Goal: Complete application form

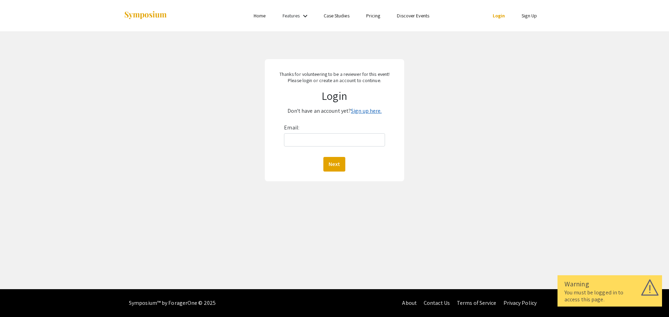
click at [366, 107] on link "Sign up here." at bounding box center [366, 110] width 31 height 7
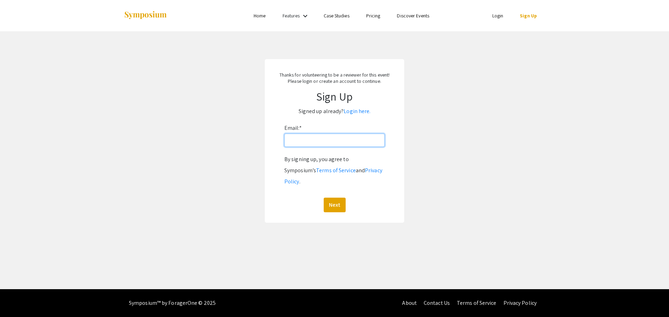
click at [332, 140] on input "Email: *" at bounding box center [334, 140] width 100 height 13
type input "[EMAIL_ADDRESS][DOMAIN_NAME]"
click at [335, 198] on button "Next" at bounding box center [335, 205] width 22 height 15
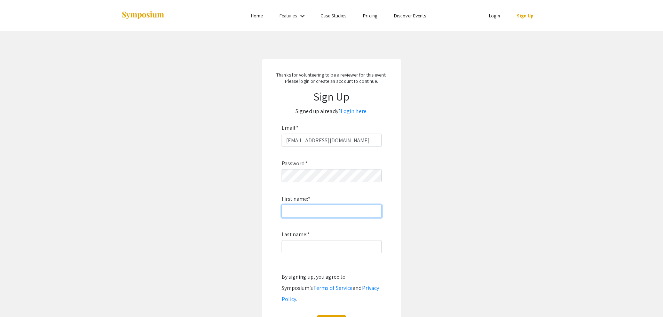
click at [313, 211] on input "First name: *" at bounding box center [332, 211] width 100 height 13
type input "[PERSON_NAME]"
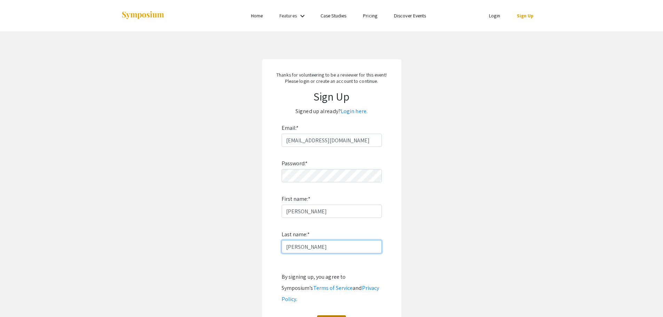
type input "[PERSON_NAME]"
click at [328, 315] on button "Sign Up" at bounding box center [331, 322] width 29 height 15
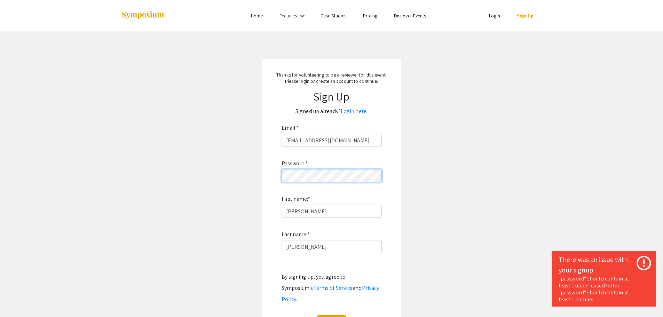
click at [253, 183] on app-signup "Thanks for volunteering to be a reviewer for this event! Please login or create…" at bounding box center [331, 199] width 663 height 281
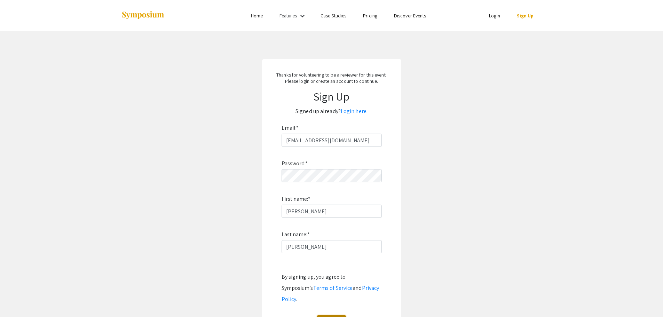
click at [333, 315] on button "Sign Up" at bounding box center [331, 322] width 29 height 15
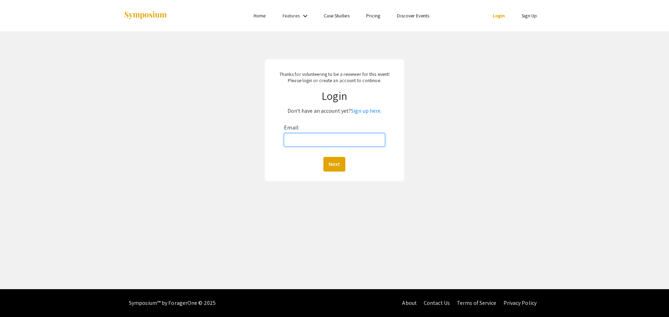
click at [320, 136] on input "Email:" at bounding box center [334, 139] width 101 height 13
type input "[EMAIL_ADDRESS][DOMAIN_NAME]"
click at [331, 161] on button "Next" at bounding box center [334, 164] width 22 height 15
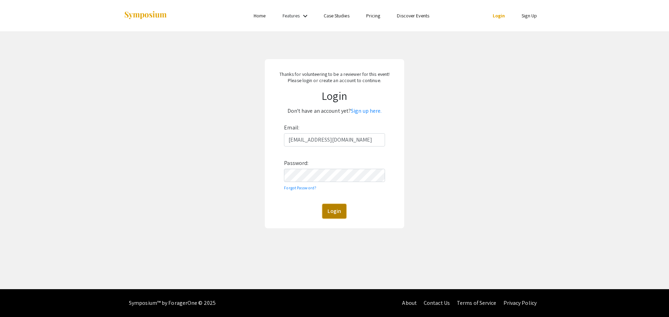
click at [331, 208] on button "Login" at bounding box center [334, 211] width 24 height 15
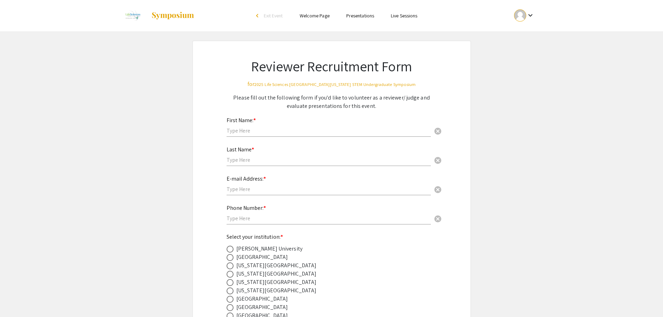
click at [302, 132] on input "text" at bounding box center [329, 130] width 204 height 7
type input "[PERSON_NAME]"
click at [267, 154] on div "Last Name * cancel" at bounding box center [329, 153] width 204 height 26
type input "[PERSON_NAME]"
click at [247, 191] on input "text" at bounding box center [329, 189] width 204 height 7
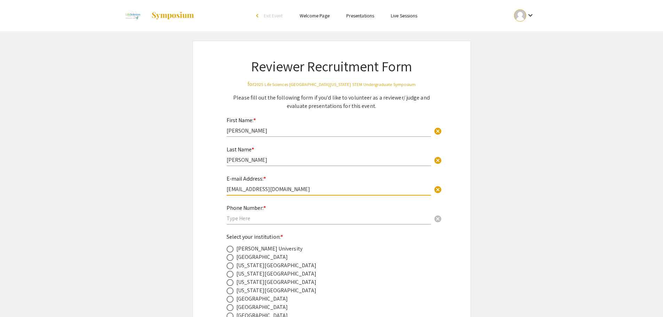
type input "[EMAIL_ADDRESS][DOMAIN_NAME]"
click at [246, 222] on div "Phone Number: * cancel" at bounding box center [329, 211] width 204 height 26
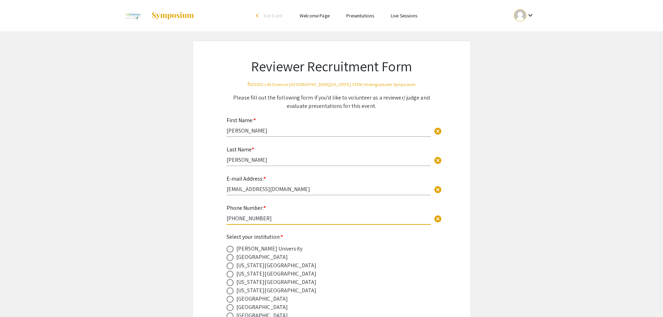
type input "[PHONE_NUMBER]"
click at [234, 276] on label at bounding box center [232, 274] width 10 height 7
click at [234, 276] on input "radio" at bounding box center [230, 274] width 7 height 7
radio input "true"
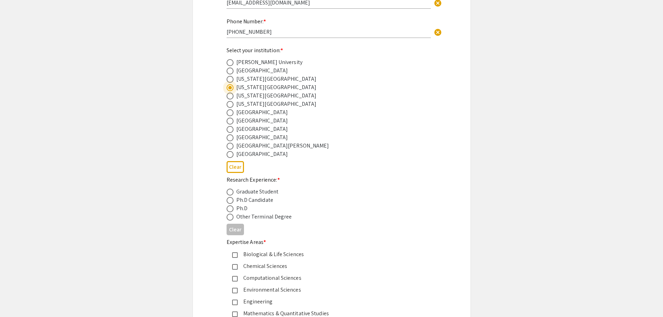
scroll to position [190, 0]
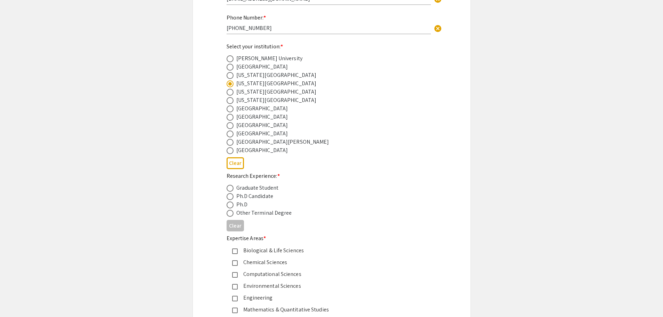
click at [241, 206] on div "Ph.D" at bounding box center [241, 205] width 11 height 8
click at [230, 205] on span at bounding box center [230, 205] width 0 height 0
click at [230, 205] on input "radio" at bounding box center [230, 205] width 7 height 7
radio input "true"
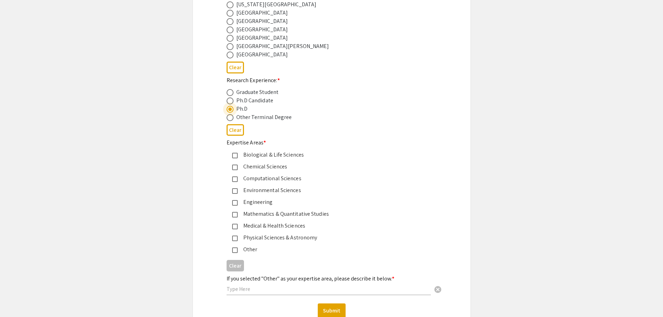
scroll to position [287, 0]
click at [237, 251] on mat-pseudo-checkbox at bounding box center [235, 250] width 6 height 6
click at [334, 309] on button "Submit" at bounding box center [332, 310] width 28 height 15
click at [269, 288] on input "text" at bounding box center [329, 288] width 204 height 7
drag, startPoint x: 263, startPoint y: 285, endPoint x: 218, endPoint y: 286, distance: 44.2
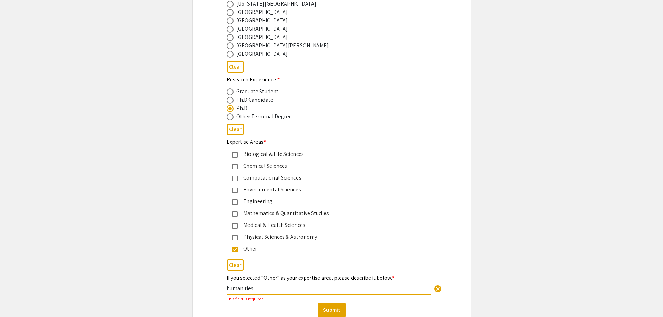
click at [218, 286] on div "Reviewer Recruitment Form for 2025 Life Sciences [GEOGRAPHIC_DATA][US_STATE] ST…" at bounding box center [332, 44] width 244 height 580
type input "undergraduate research"
click at [333, 307] on button "Submit" at bounding box center [332, 310] width 28 height 15
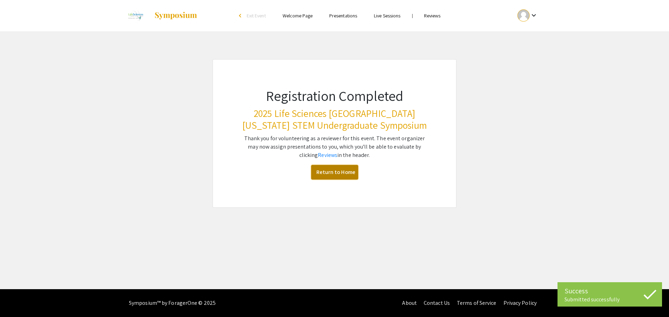
click at [340, 178] on link "Return to Home" at bounding box center [334, 172] width 47 height 15
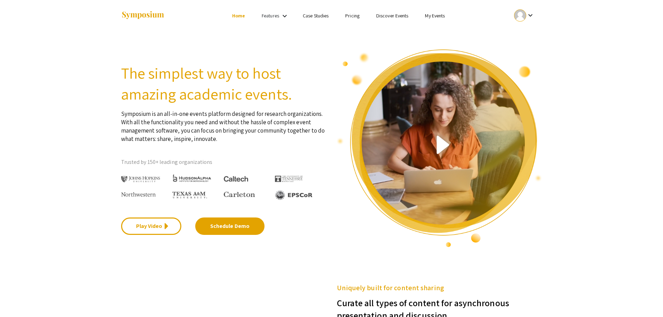
click at [530, 18] on mat-icon "keyboard_arrow_down" at bounding box center [531, 15] width 8 height 8
click at [524, 52] on button "My Submissions" at bounding box center [528, 51] width 43 height 17
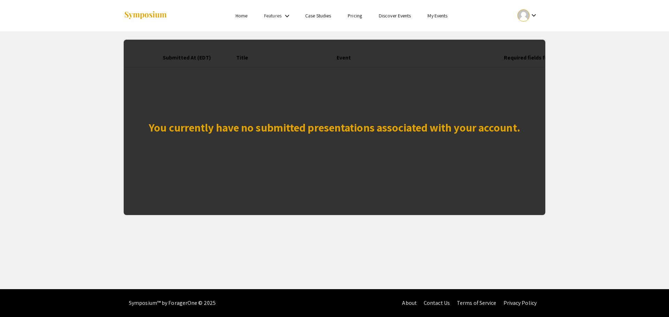
click at [268, 15] on link "Features" at bounding box center [272, 16] width 17 height 6
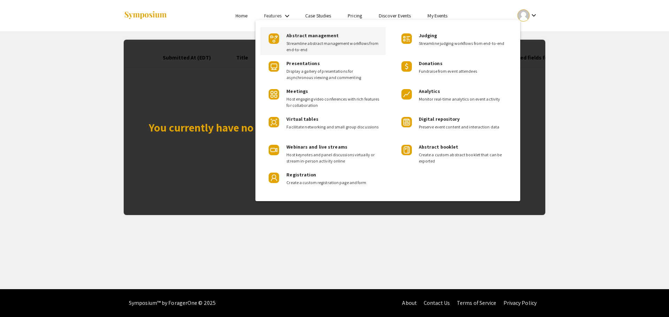
click at [329, 45] on span "Streamline abstract management workflows from end-to-end" at bounding box center [333, 46] width 94 height 13
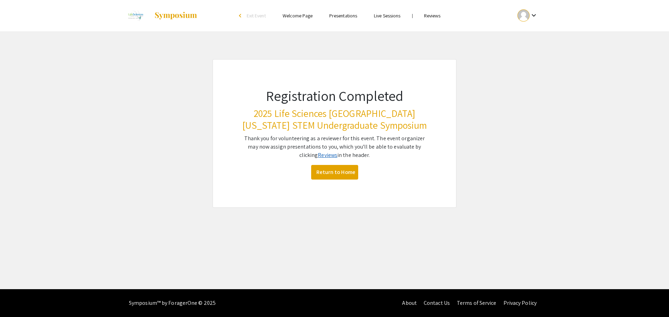
click at [320, 154] on link "Reviews" at bounding box center [328, 154] width 20 height 7
